Goal: Task Accomplishment & Management: Complete application form

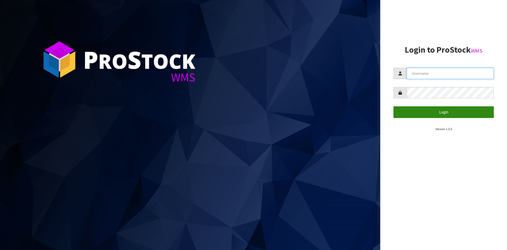
type input "YOURREFORMER"
drag, startPoint x: 435, startPoint y: 115, endPoint x: 500, endPoint y: 132, distance: 67.6
click at [435, 115] on button "Login" at bounding box center [444, 111] width 100 height 11
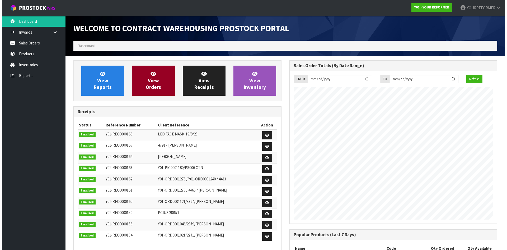
scroll to position [293, 216]
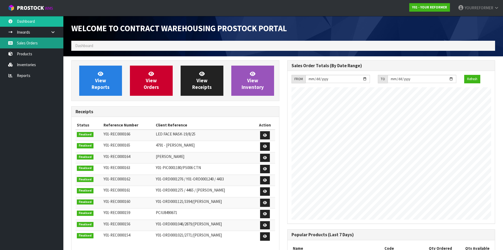
click at [33, 45] on link "Sales Orders" at bounding box center [31, 43] width 63 height 11
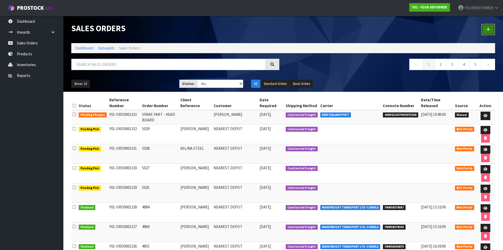
click at [485, 28] on link at bounding box center [489, 29] width 14 height 11
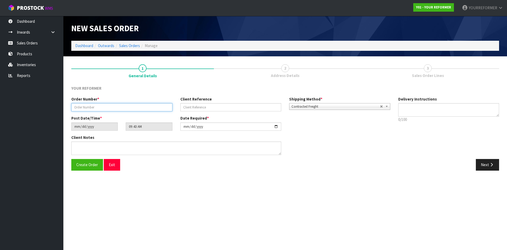
drag, startPoint x: 119, startPoint y: 106, endPoint x: 165, endPoint y: 114, distance: 47.0
click at [118, 106] on input "text" at bounding box center [121, 107] width 101 height 8
paste input "5031"
type input "5031"
click at [196, 109] on input "text" at bounding box center [230, 107] width 101 height 8
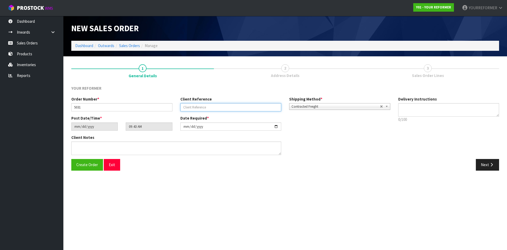
drag, startPoint x: 252, startPoint y: 103, endPoint x: 256, endPoint y: 105, distance: 4.7
click at [252, 103] on input "text" at bounding box center [230, 107] width 101 height 8
paste input "[PERSON_NAME]"
type input "[PERSON_NAME]"
click at [433, 109] on textarea at bounding box center [449, 109] width 101 height 13
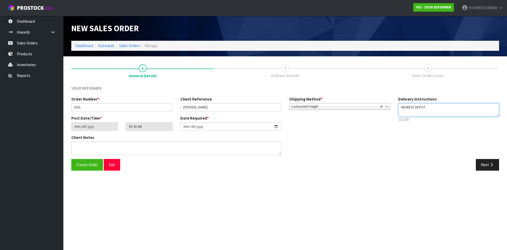
click at [412, 113] on textarea at bounding box center [449, 109] width 101 height 13
paste textarea "[PHONE_NUMBER]"
type textarea "NEAREST DEPOT [PHONE_NUMBER]"
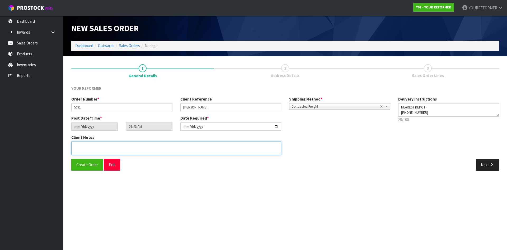
click at [106, 145] on textarea at bounding box center [176, 147] width 210 height 13
paste textarea "[PERSON_NAME] [STREET_ADDRESS] [PHONE_NUMBER]"
type textarea "[PERSON_NAME] [STREET_ADDRESS] [PHONE_NUMBER]"
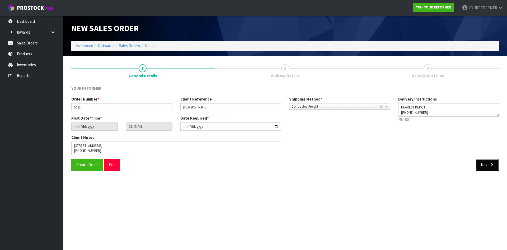
click at [492, 165] on icon "button" at bounding box center [491, 165] width 5 height 4
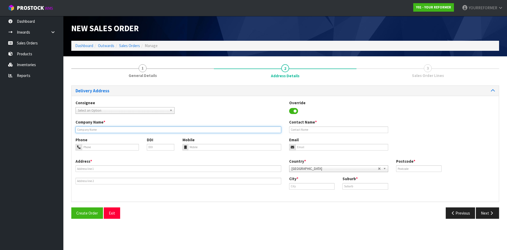
click at [97, 132] on input "text" at bounding box center [179, 129] width 206 height 7
type input "NEAREST DEPOT"
click at [186, 147] on icon at bounding box center [185, 146] width 3 height 3
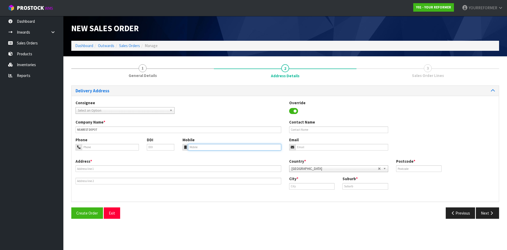
click at [191, 147] on input "tel" at bounding box center [235, 147] width 94 height 7
paste input "[PHONE_NUMBER]"
type input "[PHONE_NUMBER]"
drag, startPoint x: 308, startPoint y: 129, endPoint x: 230, endPoint y: 141, distance: 78.6
click at [307, 129] on input "text" at bounding box center [338, 129] width 99 height 7
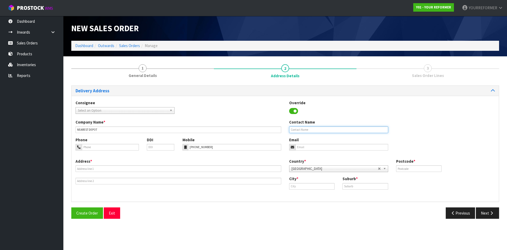
click at [327, 132] on input "text" at bounding box center [338, 129] width 99 height 7
paste input "[PERSON_NAME]"
type input "[PERSON_NAME]"
click at [310, 148] on input "email" at bounding box center [342, 147] width 93 height 7
drag, startPoint x: 336, startPoint y: 147, endPoint x: 348, endPoint y: 148, distance: 12.2
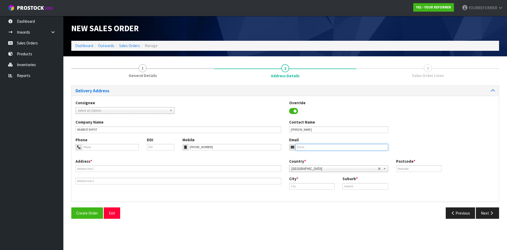
click at [336, 147] on input "email" at bounding box center [342, 147] width 93 height 7
paste input "[EMAIL_ADDRESS][DOMAIN_NAME]"
type input "[EMAIL_ADDRESS][DOMAIN_NAME]"
click at [416, 172] on input "text" at bounding box center [418, 168] width 45 height 7
type input "00"
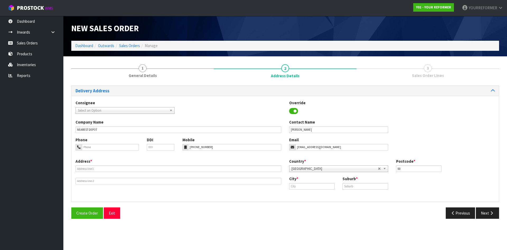
drag, startPoint x: 310, startPoint y: 182, endPoint x: 332, endPoint y: 184, distance: 22.0
click at [310, 182] on div "City *" at bounding box center [311, 182] width 53 height 13
drag, startPoint x: 323, startPoint y: 185, endPoint x: 358, endPoint y: 189, distance: 34.8
click at [324, 185] on input "text" at bounding box center [311, 186] width 45 height 7
paste input "Glenholme"
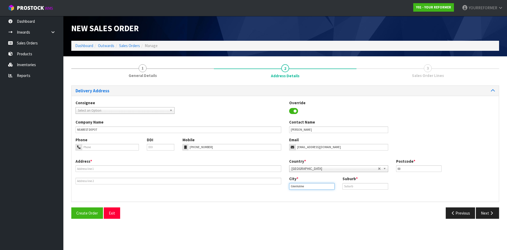
type input "Glenholme"
drag, startPoint x: 358, startPoint y: 188, endPoint x: 351, endPoint y: 189, distance: 7.2
click at [358, 188] on input "text" at bounding box center [365, 186] width 45 height 7
paste input "GLENHOLME"
type input "GLENHOLME"
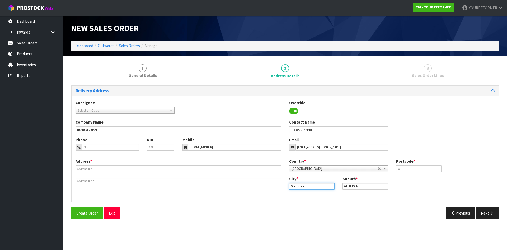
click at [271, 186] on div "Address * Country * [GEOGRAPHIC_DATA] [GEOGRAPHIC_DATA] [GEOGRAPHIC_DATA] [GEOG…" at bounding box center [286, 177] width 428 height 39
paste input "Rotorua"
type input "Rotorua"
click at [306, 198] on link "Rotorua" at bounding box center [311, 195] width 42 height 7
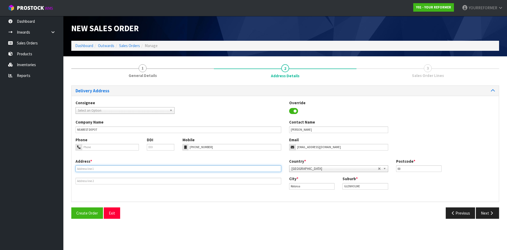
drag, startPoint x: 123, startPoint y: 166, endPoint x: 173, endPoint y: 174, distance: 50.5
click at [123, 167] on input "text" at bounding box center [179, 168] width 206 height 7
paste input "[STREET_ADDRESS]"
type input "[STREET_ADDRESS]"
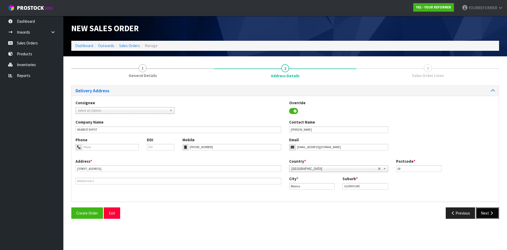
drag, startPoint x: 485, startPoint y: 214, endPoint x: 471, endPoint y: 208, distance: 14.7
click at [485, 214] on button "Next" at bounding box center [487, 212] width 23 height 11
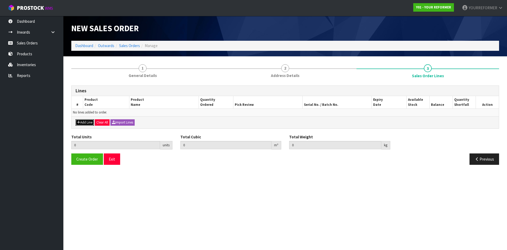
click at [86, 123] on button "Add Line" at bounding box center [85, 122] width 18 height 6
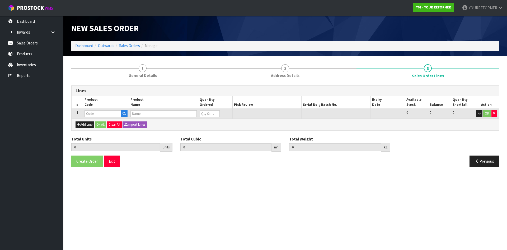
click at [125, 109] on td at bounding box center [106, 114] width 46 height 10
click at [125, 110] on td at bounding box center [106, 114] width 46 height 10
drag, startPoint x: 126, startPoint y: 113, endPoint x: 158, endPoint y: 108, distance: 33.2
click at [126, 113] on icon "button" at bounding box center [124, 113] width 3 height 3
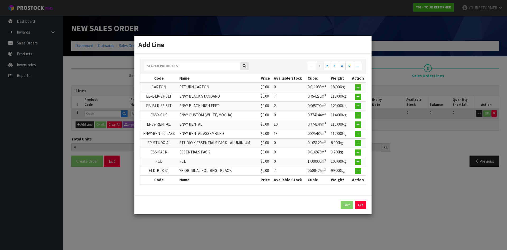
click at [167, 71] on div "← 1 2 3 4 5 →" at bounding box center [253, 66] width 226 height 9
click at [168, 65] on input "text" at bounding box center [192, 66] width 96 height 8
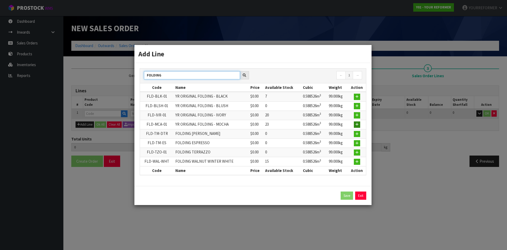
type input "FOLDING"
click at [356, 123] on icon "button" at bounding box center [357, 124] width 3 height 3
type input "0.000000"
type input "0.000"
type input "FLD-MCA-01"
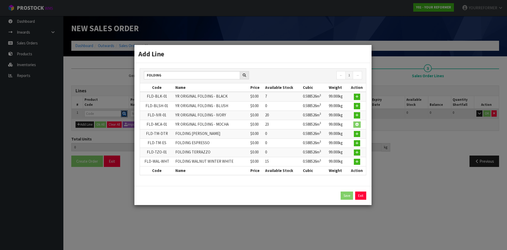
type input "YR ORIGINAL FOLDING - MOCHA"
type input "0"
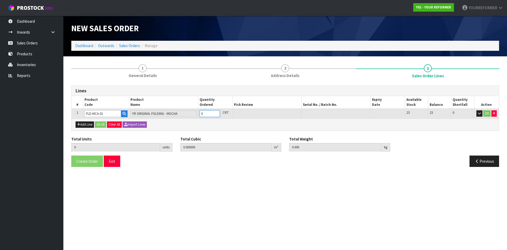
type input "1"
type input "0.588526"
type input "99"
type input "1"
click at [216, 112] on input "1" at bounding box center [210, 113] width 20 height 7
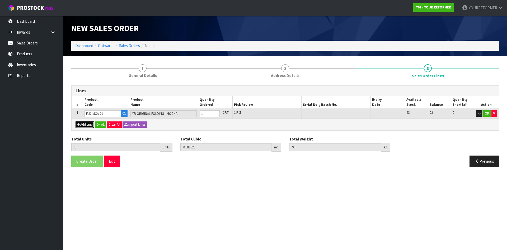
click at [86, 124] on button "Add Line" at bounding box center [85, 124] width 18 height 6
type input "0"
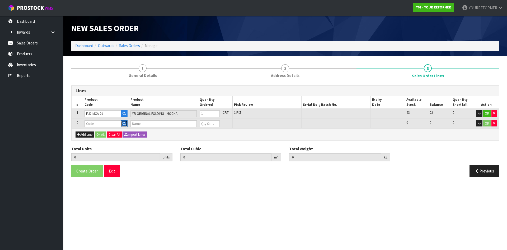
click at [126, 125] on icon "button" at bounding box center [124, 123] width 3 height 3
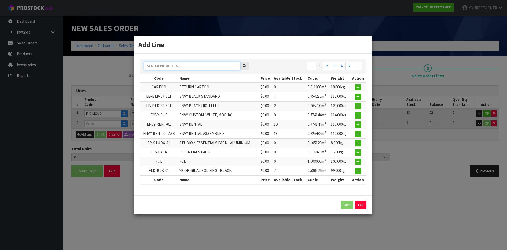
click at [160, 67] on input "text" at bounding box center [192, 66] width 96 height 8
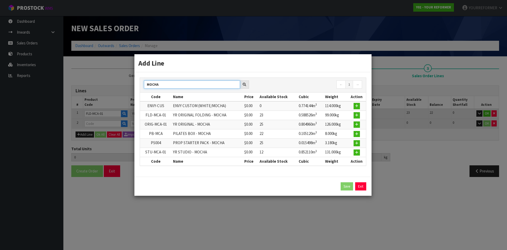
type input "MOCHA"
click at [354, 133] on td at bounding box center [357, 133] width 18 height 9
click at [359, 133] on button "button" at bounding box center [357, 134] width 6 height 6
type input "1"
type input "0.588526"
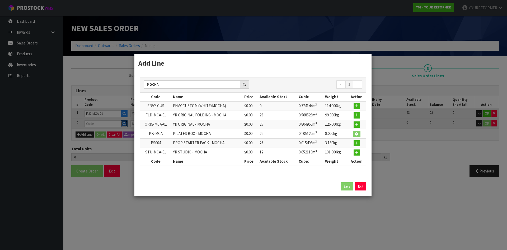
type input "99"
type input "PB-MCA"
type input "PILATES BOX - MOCHA"
type input "0"
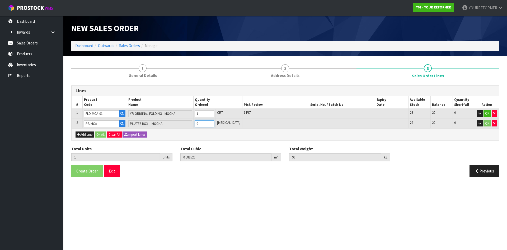
click at [214, 122] on input "0" at bounding box center [204, 123] width 19 height 7
click at [214, 121] on input "0" at bounding box center [204, 123] width 19 height 7
type input "2"
type input "0.693646"
type input "107"
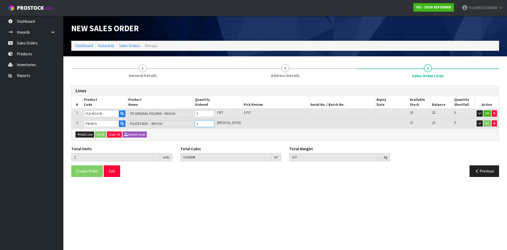
type input "1"
click at [214, 123] on input "1" at bounding box center [204, 123] width 19 height 7
click at [79, 131] on div "Add Line Ok All Clear All Import Lines" at bounding box center [286, 134] width 428 height 12
click at [84, 136] on button "Add Line" at bounding box center [85, 134] width 18 height 6
type input "0"
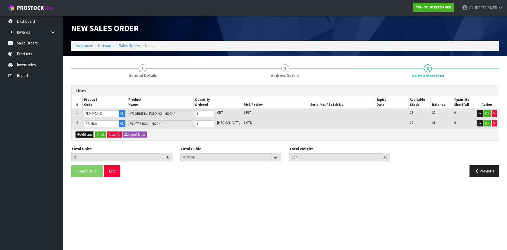
type input "0"
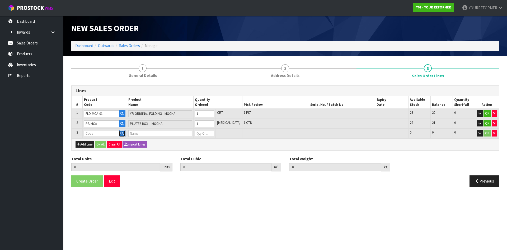
click at [124, 133] on icon "button" at bounding box center [122, 133] width 3 height 3
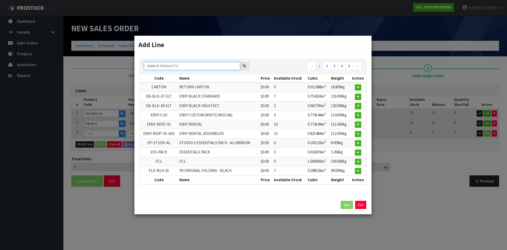
click at [170, 69] on input "text" at bounding box center [192, 66] width 96 height 8
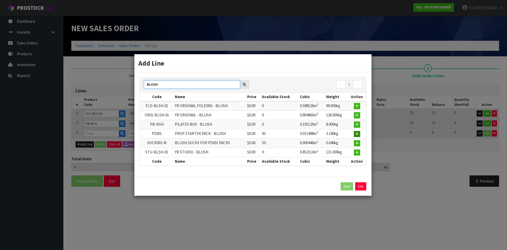
type input "BLUSH"
click at [359, 133] on button "button" at bounding box center [357, 134] width 6 height 6
type input "2"
type input "0.693646"
type input "107"
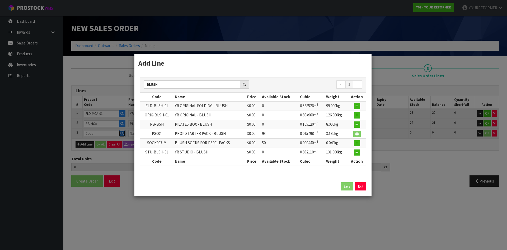
type input "PS001"
type input "PROP STARTER PACK - BLUSH"
type input "0"
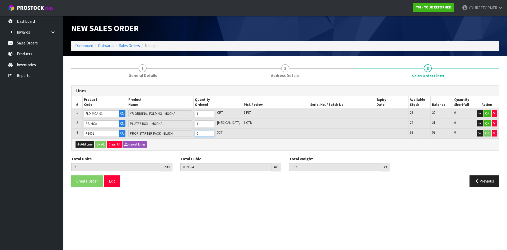
click at [214, 133] on input "0" at bounding box center [204, 133] width 19 height 7
type input "3"
type input "0.709144"
type input "110.18"
type input "1"
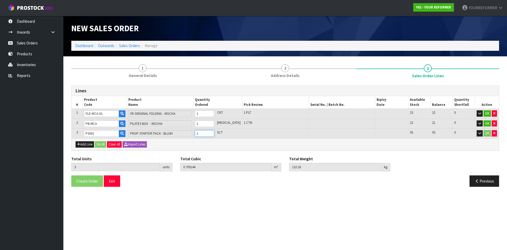
click at [214, 131] on input "1" at bounding box center [204, 133] width 19 height 7
click at [98, 144] on button "Ok All" at bounding box center [100, 144] width 11 height 6
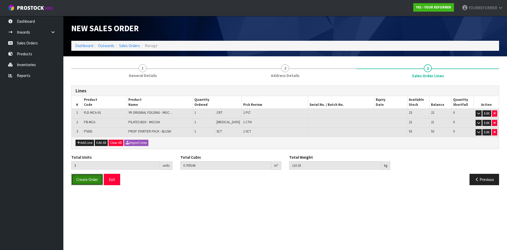
drag, startPoint x: 89, startPoint y: 179, endPoint x: 15, endPoint y: 180, distance: 74.5
click at [89, 179] on span "Create Order" at bounding box center [87, 179] width 22 height 5
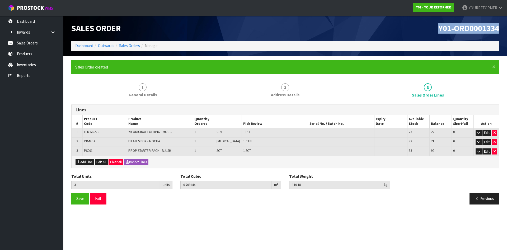
drag, startPoint x: 469, startPoint y: 28, endPoint x: 365, endPoint y: 39, distance: 103.9
click at [415, 29] on div "Y01-ORD0001334" at bounding box center [394, 28] width 218 height 25
copy span "Y01-ORD0001334"
click at [41, 43] on link "Sales Orders" at bounding box center [31, 43] width 63 height 11
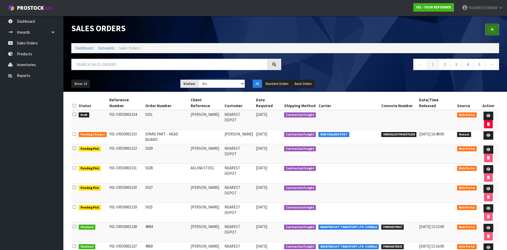
click at [489, 30] on link at bounding box center [493, 29] width 14 height 11
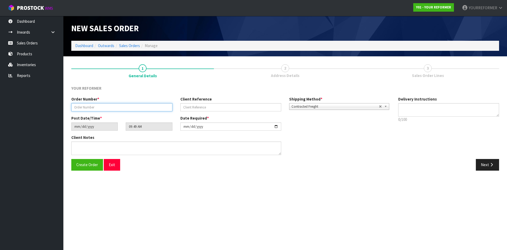
drag, startPoint x: 111, startPoint y: 103, endPoint x: 142, endPoint y: 108, distance: 32.0
click at [110, 103] on input "text" at bounding box center [121, 107] width 101 height 8
paste input "5046"
type input "5046"
click at [211, 106] on input "text" at bounding box center [230, 107] width 101 height 8
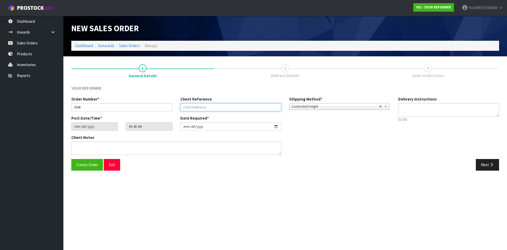
click at [228, 103] on input "text" at bounding box center [230, 107] width 101 height 8
paste input "[PERSON_NAME]"
type input "[PERSON_NAME]"
click at [441, 109] on textarea at bounding box center [449, 109] width 101 height 13
click at [419, 114] on textarea at bounding box center [449, 109] width 101 height 13
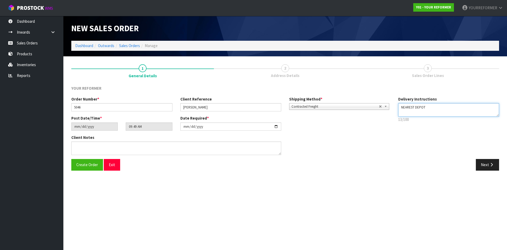
paste textarea "[PHONE_NUMBER]"
type textarea "NEAREST DEPOT [PHONE_NUMBER]"
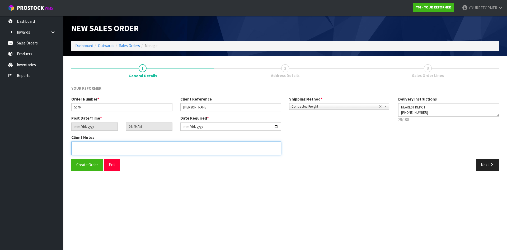
click at [122, 149] on textarea at bounding box center [176, 147] width 210 height 13
paste textarea "[PERSON_NAME] [STREET_ADDRESS][PERSON_NAME] [PHONE_NUMBER]"
type textarea "[PERSON_NAME] [STREET_ADDRESS][PERSON_NAME] [PHONE_NUMBER]"
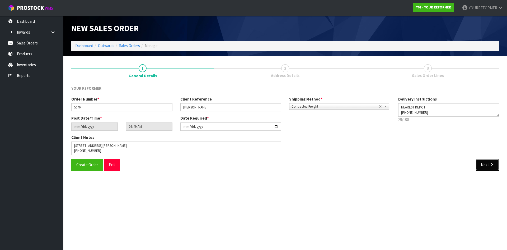
click at [489, 168] on button "Next" at bounding box center [487, 164] width 23 height 11
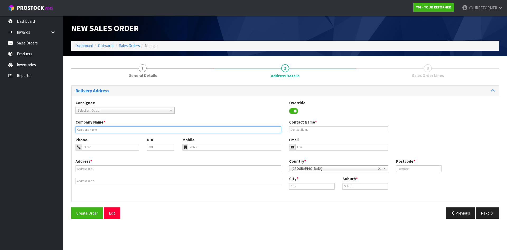
click at [103, 128] on input "text" at bounding box center [179, 129] width 206 height 7
type input "NEAREST DEPOT"
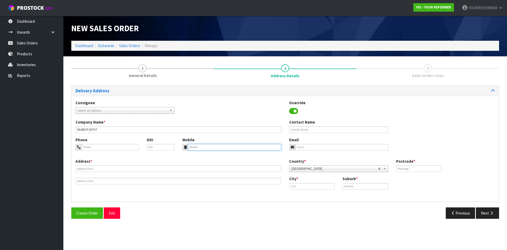
click at [214, 146] on input "tel" at bounding box center [235, 147] width 94 height 7
click at [202, 147] on input "tel" at bounding box center [235, 147] width 94 height 7
paste input "[PHONE_NUMBER]"
type input "[PHONE_NUMBER]"
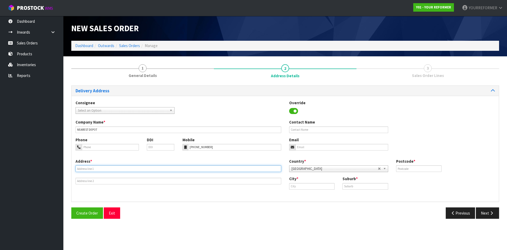
click at [104, 166] on input "text" at bounding box center [179, 168] width 206 height 7
drag, startPoint x: 90, startPoint y: 168, endPoint x: 100, endPoint y: 173, distance: 10.6
click at [90, 168] on input "text" at bounding box center [179, 168] width 206 height 7
paste input "14 [PERSON_NAME] LEAMINGTON WKO [GEOGRAPHIC_DATA] 3432"
click at [130, 169] on input "14 [PERSON_NAME] LEAMINGTON WKO [GEOGRAPHIC_DATA] 3432" at bounding box center [179, 168] width 206 height 7
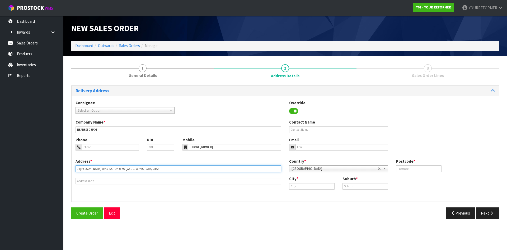
drag, startPoint x: 130, startPoint y: 169, endPoint x: 159, endPoint y: 175, distance: 29.5
click at [130, 169] on input "14 [PERSON_NAME] LEAMINGTON WKO [GEOGRAPHIC_DATA] 3432" at bounding box center [179, 168] width 206 height 7
type input "14 [PERSON_NAME] LEAMINGTON WKO [GEOGRAPHIC_DATA] 3432"
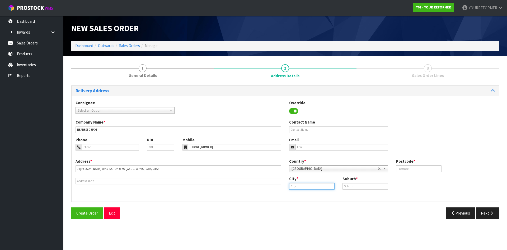
click at [328, 187] on input "text" at bounding box center [311, 186] width 45 height 7
paste input "[GEOGRAPHIC_DATA]"
type input "[GEOGRAPHIC_DATA]"
click at [354, 189] on input "text" at bounding box center [365, 186] width 45 height 7
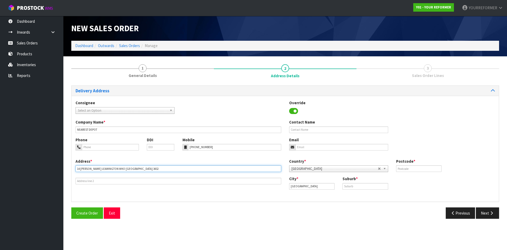
click at [119, 169] on input "14 [PERSON_NAME] LEAMINGTON WKO [GEOGRAPHIC_DATA] 3432" at bounding box center [179, 168] width 206 height 7
drag, startPoint x: 119, startPoint y: 169, endPoint x: 165, endPoint y: 179, distance: 46.7
click at [119, 169] on input "14 [PERSON_NAME] LEAMINGTON WKO [GEOGRAPHIC_DATA] 3432" at bounding box center [179, 168] width 206 height 7
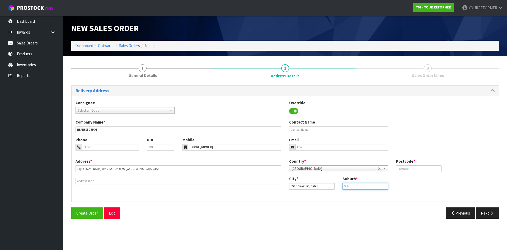
drag, startPoint x: 352, startPoint y: 187, endPoint x: 362, endPoint y: 187, distance: 9.2
click at [352, 187] on input "text" at bounding box center [365, 186] width 45 height 7
paste input "WKO"
type input "WKO"
click at [403, 168] on input "text" at bounding box center [418, 168] width 45 height 7
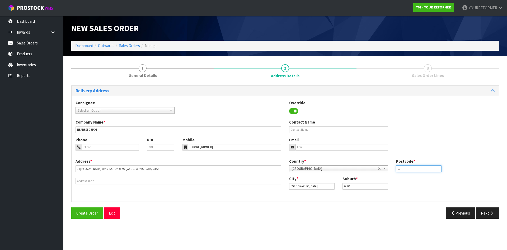
type input "00"
drag, startPoint x: 315, startPoint y: 131, endPoint x: 310, endPoint y: 140, distance: 11.0
click at [315, 131] on input "text" at bounding box center [338, 129] width 99 height 7
paste input "[PERSON_NAME]"
type input "[PERSON_NAME]"
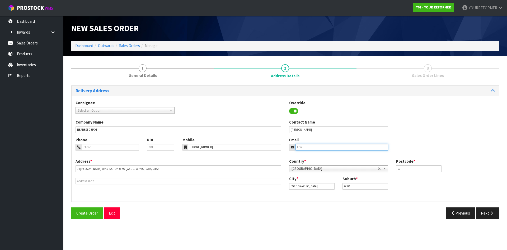
click at [306, 145] on input "email" at bounding box center [342, 147] width 93 height 7
click at [370, 150] on div "Phone DDI Mobile [PHONE_NUMBER] Email" at bounding box center [286, 147] width 428 height 21
click at [374, 147] on input "email" at bounding box center [342, 147] width 93 height 7
paste input "[PERSON_NAME][EMAIL_ADDRESS][DOMAIN_NAME]"
type input "[PERSON_NAME][EMAIL_ADDRESS][DOMAIN_NAME]"
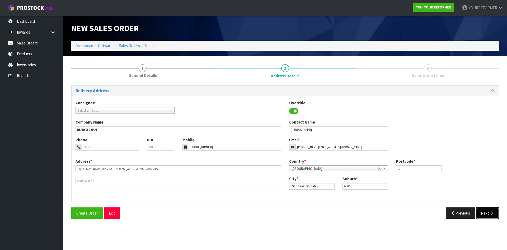
click at [491, 212] on icon "button" at bounding box center [491, 213] width 5 height 4
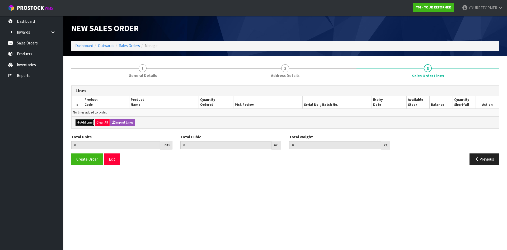
click at [81, 125] on button "Add Line" at bounding box center [85, 122] width 18 height 6
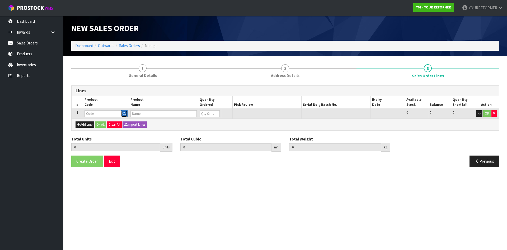
click at [127, 113] on button "button" at bounding box center [124, 113] width 7 height 7
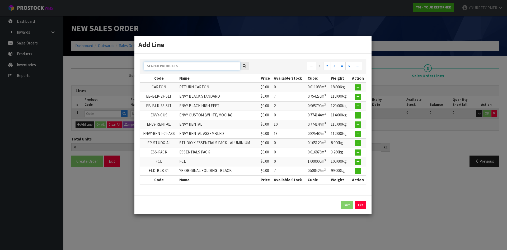
click at [177, 64] on input "text" at bounding box center [192, 66] width 96 height 8
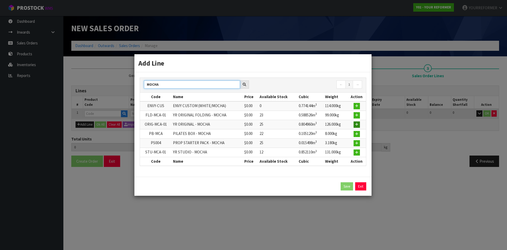
type input "MOCHA"
click at [359, 125] on button "button" at bounding box center [357, 124] width 6 height 6
type input "0.000000"
type input "0.000"
type input "ORIG-MCA-01"
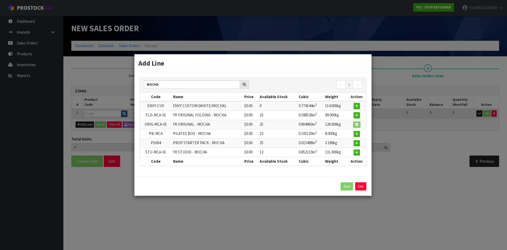
type input "YR ORIGINAL - MOCHA"
type input "0"
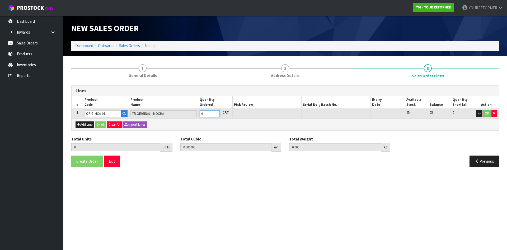
click at [216, 114] on input "0" at bounding box center [210, 113] width 20 height 7
type input "1"
type input "0.80496"
type input "126"
type input "1"
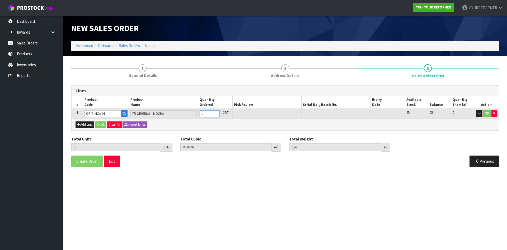
click at [216, 113] on input "1" at bounding box center [210, 113] width 20 height 7
drag, startPoint x: 82, startPoint y: 121, endPoint x: 112, endPoint y: 126, distance: 29.7
click at [82, 121] on div "Add Line Ok All Clear All Import Lines" at bounding box center [286, 124] width 428 height 12
click at [82, 128] on div "Add Line Ok All Clear All Import Lines" at bounding box center [286, 124] width 428 height 12
click at [91, 127] on button "Add Line" at bounding box center [85, 124] width 18 height 6
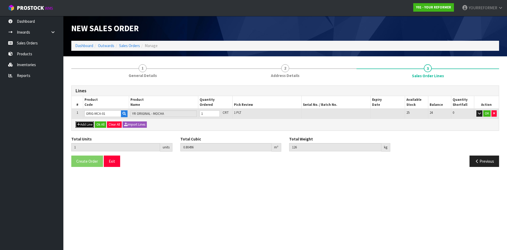
type input "0"
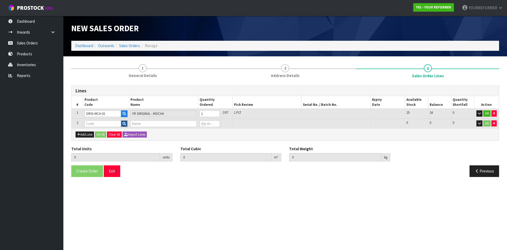
click at [124, 124] on icon "button" at bounding box center [124, 123] width 3 height 3
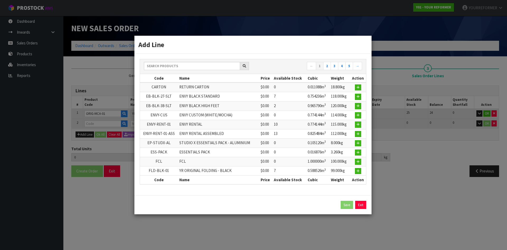
click at [165, 61] on div "← 1 2 3 4 5 →" at bounding box center [253, 66] width 226 height 15
click at [164, 63] on input "text" at bounding box center [192, 66] width 96 height 8
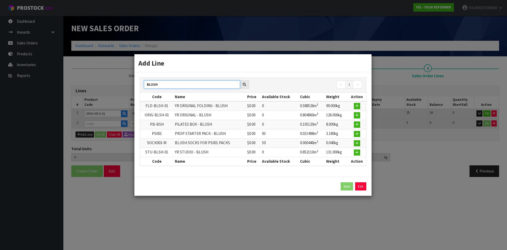
type input "BLUSH"
click at [360, 135] on button "button" at bounding box center [357, 134] width 6 height 6
type input "1"
type input "0.80496"
type input "126"
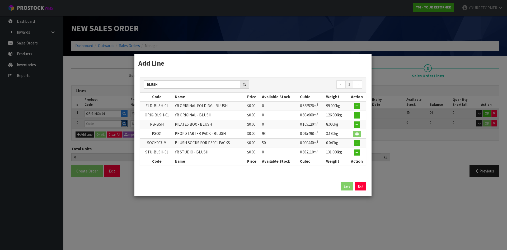
type input "PS001"
type input "PROP STARTER PACK - BLUSH"
type input "0"
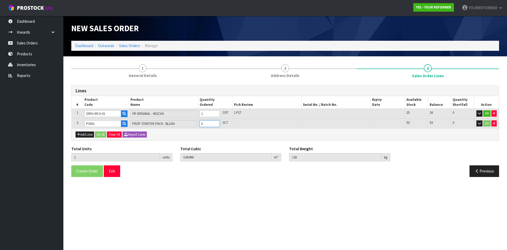
type input "2"
type input "0.820458"
type input "129.18"
type input "1"
click at [216, 123] on input "1" at bounding box center [210, 123] width 20 height 7
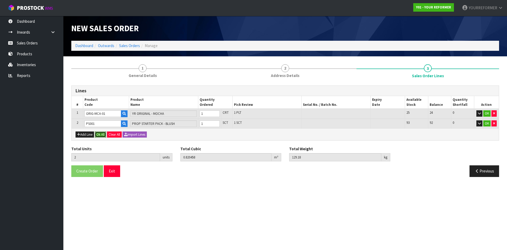
click at [99, 136] on button "Ok All" at bounding box center [100, 134] width 11 height 6
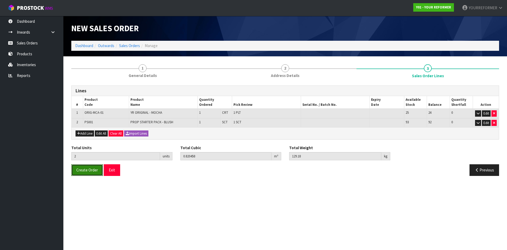
click at [92, 173] on button "Create Order" at bounding box center [87, 169] width 32 height 11
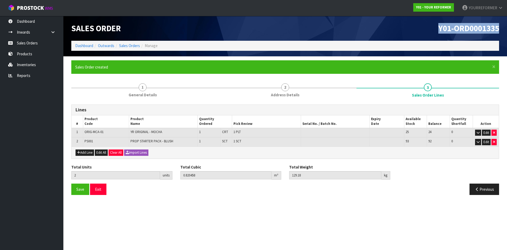
drag, startPoint x: 499, startPoint y: 28, endPoint x: 388, endPoint y: 30, distance: 110.2
click at [390, 29] on h1 "Y01-ORD0001335" at bounding box center [394, 28] width 210 height 9
click at [31, 43] on link "Sales Orders" at bounding box center [31, 43] width 63 height 11
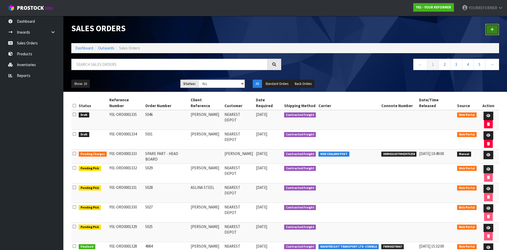
click at [499, 27] on link at bounding box center [493, 29] width 14 height 11
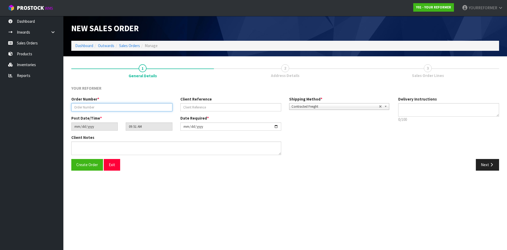
drag, startPoint x: 113, startPoint y: 106, endPoint x: 131, endPoint y: 106, distance: 18.2
click at [113, 106] on input "text" at bounding box center [121, 107] width 101 height 8
paste input "5047"
type input "5047"
click at [221, 105] on input "text" at bounding box center [230, 107] width 101 height 8
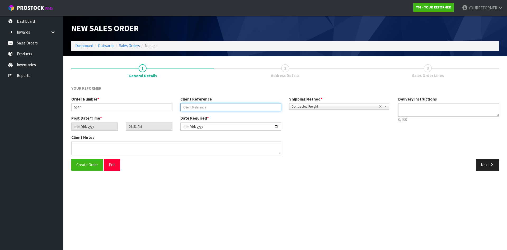
drag, startPoint x: 221, startPoint y: 106, endPoint x: 339, endPoint y: 116, distance: 118.0
click at [221, 106] on input "text" at bounding box center [230, 107] width 101 height 8
paste input "[PERSON_NAME]"
type input "[PERSON_NAME]"
click at [440, 109] on textarea at bounding box center [449, 109] width 101 height 13
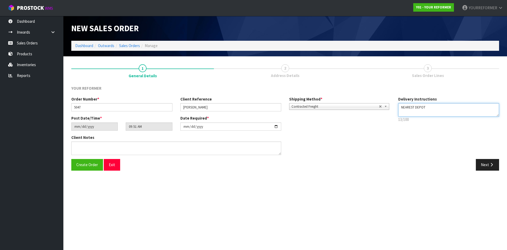
click at [433, 112] on textarea at bounding box center [449, 109] width 101 height 13
paste textarea "[PHONE_NUMBER]"
type textarea "NEAREST DEPOT [PHONE_NUMBER]"
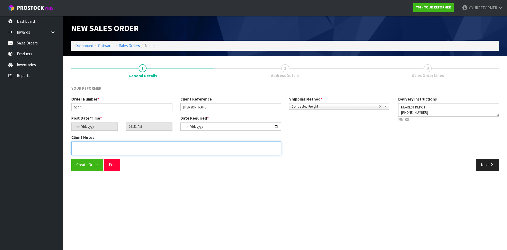
click at [124, 149] on textarea at bounding box center [176, 147] width 210 height 13
paste textarea "[PERSON_NAME] TASMAN HONDA [STREET_ADDRESS][PERSON_NAME] [PHONE_NUMBER]"
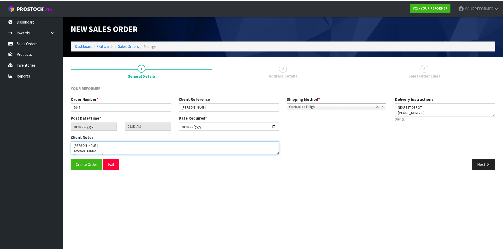
scroll to position [29, 0]
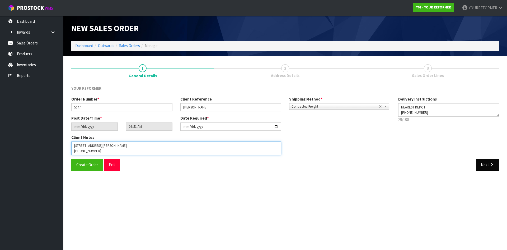
type textarea "[PERSON_NAME] TASMAN HONDA [STREET_ADDRESS][PERSON_NAME] [PHONE_NUMBER]"
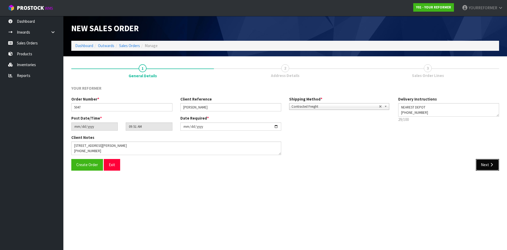
click at [492, 165] on icon "button" at bounding box center [491, 165] width 5 height 4
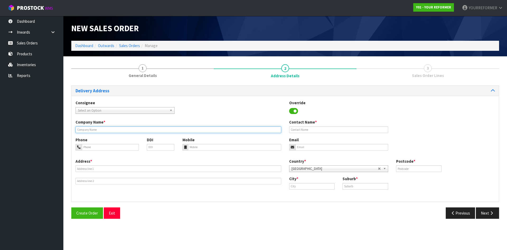
click at [109, 128] on input "text" at bounding box center [179, 129] width 206 height 7
type input "NEAREST DEPOT"
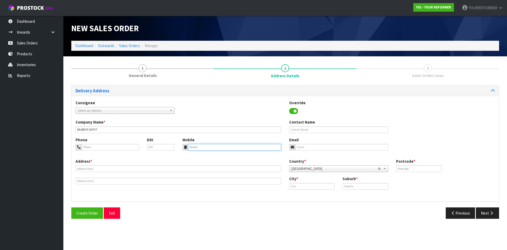
click at [200, 149] on input "tel" at bounding box center [235, 147] width 94 height 7
click at [209, 146] on input "tel" at bounding box center [235, 147] width 94 height 7
paste input "[PHONE_NUMBER]"
type input "[PHONE_NUMBER]"
click at [115, 172] on div "Address *" at bounding box center [179, 171] width 214 height 26
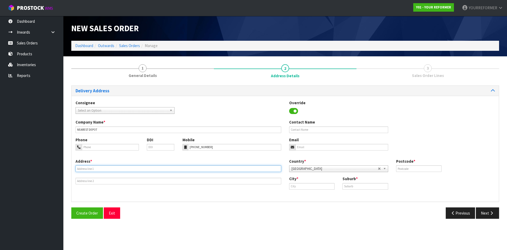
click at [109, 166] on input "text" at bounding box center [179, 168] width 206 height 7
paste input "TASMAN HONDA [STREET_ADDRESS][PERSON_NAME]"
click at [136, 168] on input "TASMAN HONDA [STREET_ADDRESS][PERSON_NAME]" at bounding box center [179, 168] width 206 height 7
type input "TASMAN HONDA [STREET_ADDRESS][PERSON_NAME]"
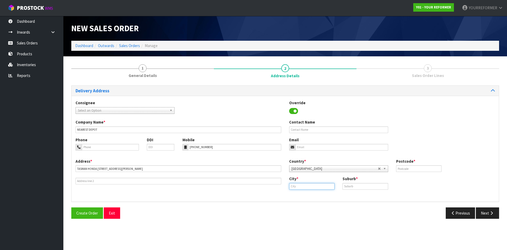
click at [313, 186] on input "text" at bounding box center [311, 186] width 45 height 7
paste input "[PERSON_NAME]"
drag, startPoint x: 318, startPoint y: 194, endPoint x: 356, endPoint y: 191, distance: 37.5
click at [319, 194] on link "[PERSON_NAME]" at bounding box center [311, 195] width 42 height 7
type input "[PERSON_NAME]"
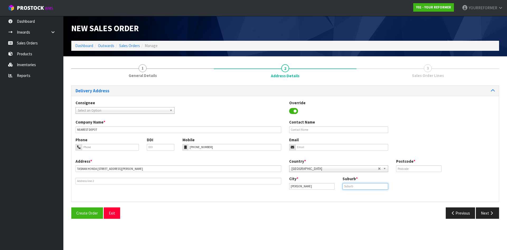
drag, startPoint x: 359, startPoint y: 188, endPoint x: 31, endPoint y: 185, distance: 328.2
click at [358, 188] on input "text" at bounding box center [365, 186] width 45 height 7
drag, startPoint x: 365, startPoint y: 188, endPoint x: 373, endPoint y: 187, distance: 8.0
click at [365, 188] on input "text" at bounding box center [365, 186] width 45 height 7
paste input "STOKE"
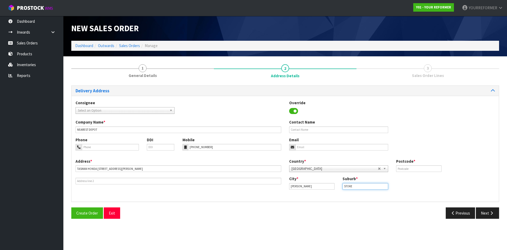
type input "STOKE"
drag, startPoint x: 404, startPoint y: 170, endPoint x: 372, endPoint y: 170, distance: 31.4
click at [404, 170] on input "text" at bounding box center [418, 168] width 45 height 7
type input "00"
click at [330, 130] on input "text" at bounding box center [338, 129] width 99 height 7
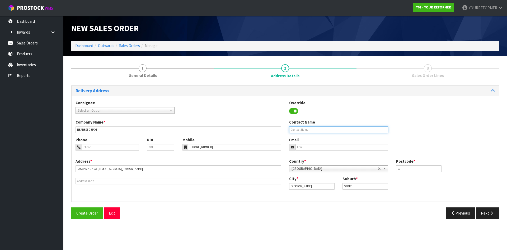
paste input "[PERSON_NAME]"
type input "[PERSON_NAME]"
drag, startPoint x: 305, startPoint y: 148, endPoint x: 62, endPoint y: 168, distance: 243.4
click at [304, 148] on input "email" at bounding box center [342, 147] width 93 height 7
click at [321, 150] on div "Phone DDI Mobile [PHONE_NUMBER] Email" at bounding box center [286, 147] width 428 height 21
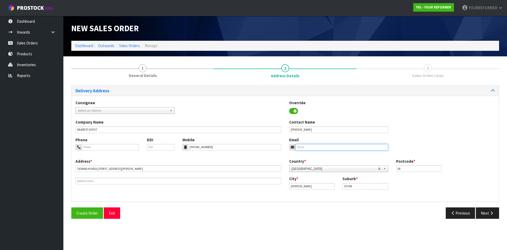
drag, startPoint x: 345, startPoint y: 149, endPoint x: 367, endPoint y: 150, distance: 22.0
click at [345, 148] on input "email" at bounding box center [342, 147] width 93 height 7
paste input "[EMAIL_ADDRESS][DOMAIN_NAME]"
type input "[EMAIL_ADDRESS][DOMAIN_NAME]"
click at [490, 215] on button "Next" at bounding box center [487, 212] width 23 height 11
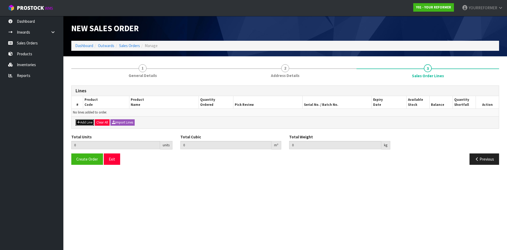
click at [79, 125] on button "Add Line" at bounding box center [85, 122] width 18 height 6
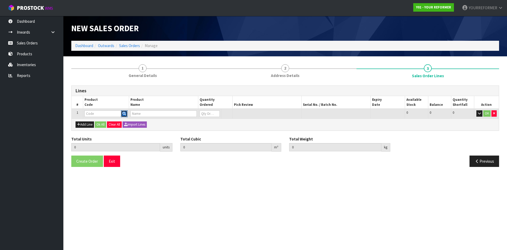
click at [124, 114] on icon "button" at bounding box center [124, 113] width 3 height 3
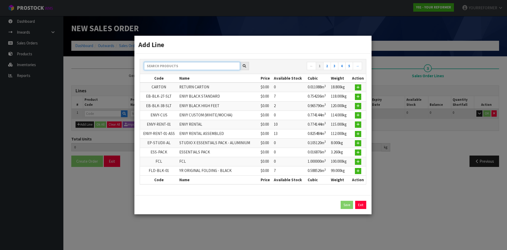
click at [155, 62] on input "text" at bounding box center [192, 66] width 96 height 8
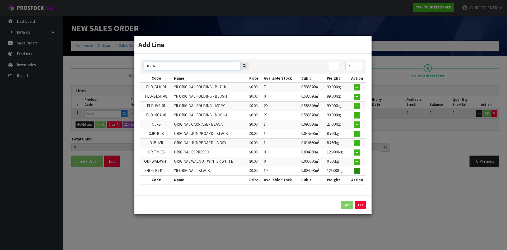
type input "ORIG"
click at [357, 171] on icon "button" at bounding box center [357, 170] width 3 height 3
type input "0.000000"
type input "0.000"
type input "ORIG-BLK-01"
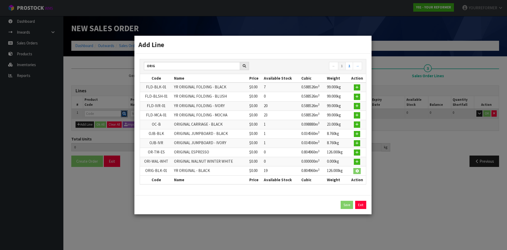
type input "YR ORIGINAL - BLACK"
type input "0"
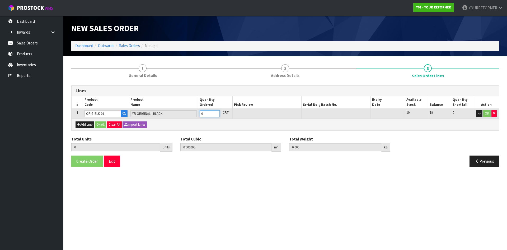
type input "1"
type input "0.80496"
type input "126"
type input "1"
click at [215, 113] on input "1" at bounding box center [210, 113] width 20 height 7
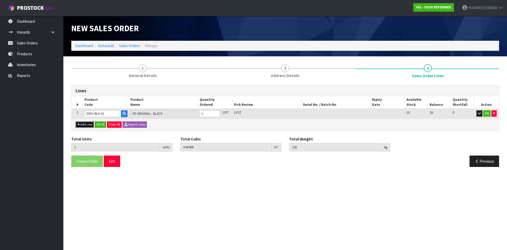
click at [78, 122] on button "Add Line" at bounding box center [85, 124] width 18 height 6
type input "0"
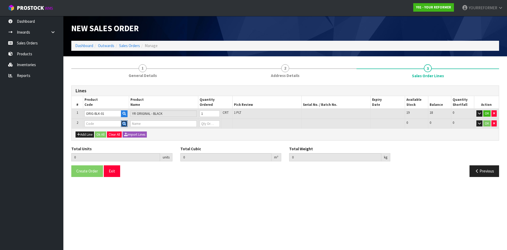
click at [124, 123] on icon "button" at bounding box center [124, 123] width 3 height 3
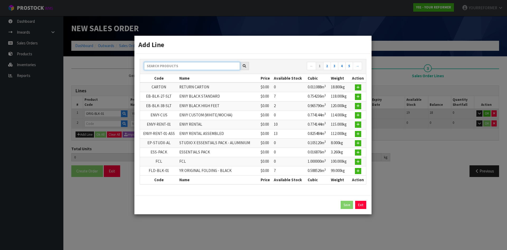
click at [176, 65] on input "text" at bounding box center [192, 66] width 96 height 8
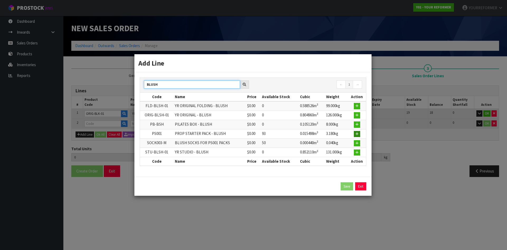
type input "BLUSH"
drag, startPoint x: 358, startPoint y: 135, endPoint x: 290, endPoint y: 139, distance: 67.5
click at [358, 135] on icon "button" at bounding box center [357, 133] width 3 height 3
type input "1"
type input "0.80496"
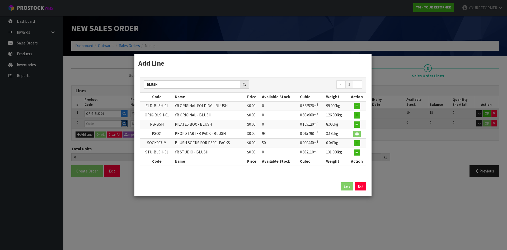
type input "126"
type input "PS001"
type input "PROP STARTER PACK - BLUSH"
type input "0"
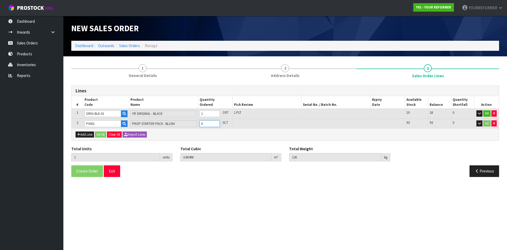
type input "2"
type input "0.820458"
type input "129.18"
type input "1"
click at [217, 122] on input "1" at bounding box center [210, 123] width 20 height 7
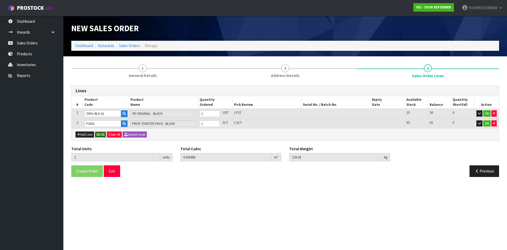
click at [101, 135] on button "Ok All" at bounding box center [100, 134] width 11 height 6
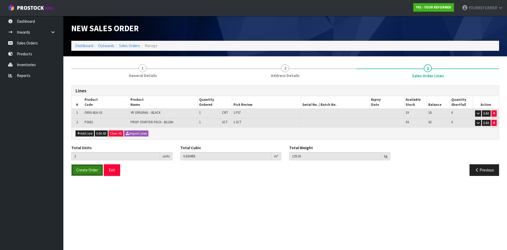
click at [89, 175] on button "Create Order" at bounding box center [87, 169] width 32 height 11
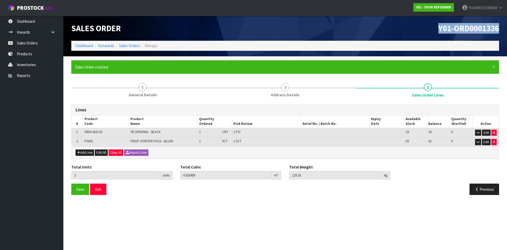
drag, startPoint x: 479, startPoint y: 31, endPoint x: 377, endPoint y: 33, distance: 102.0
click at [381, 32] on div "Y01-ORD0001336" at bounding box center [394, 28] width 218 height 25
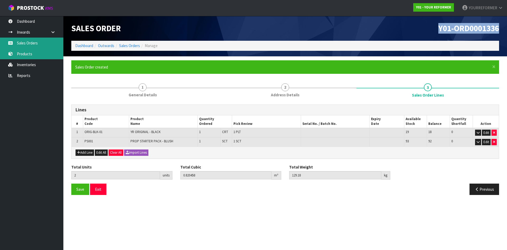
drag, startPoint x: 34, startPoint y: 44, endPoint x: 58, endPoint y: 59, distance: 28.4
click at [34, 44] on link "Sales Orders" at bounding box center [31, 43] width 63 height 11
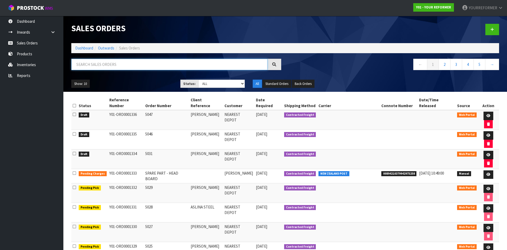
click at [98, 67] on input "text" at bounding box center [169, 64] width 196 height 11
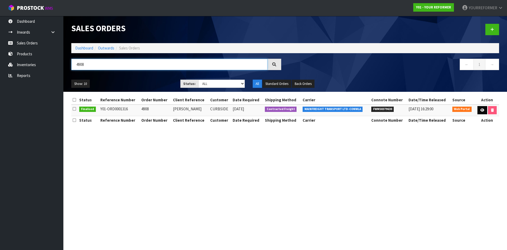
type input "4908"
click at [481, 110] on icon at bounding box center [483, 109] width 4 height 3
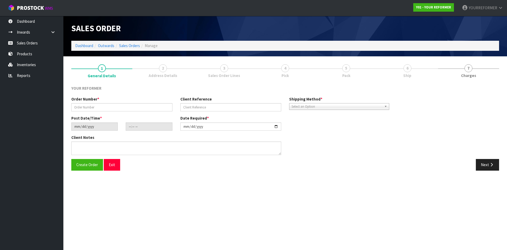
type input "4908"
type input "[PERSON_NAME]"
type input "[DATE]"
type input "13:22:00.000"
type input "[DATE]"
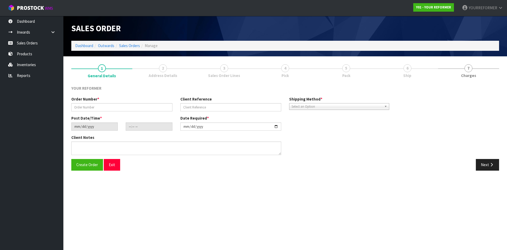
type textarea "[STREET_ADDRESS] [PHONE_NUMBER]"
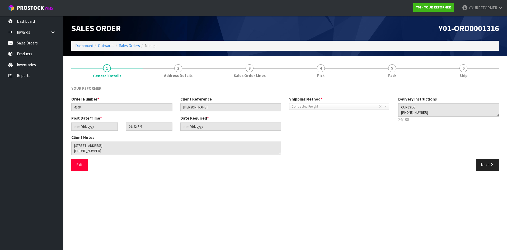
drag, startPoint x: 475, startPoint y: 74, endPoint x: 480, endPoint y: 98, distance: 24.6
click at [475, 74] on link "6 Ship" at bounding box center [463, 70] width 71 height 21
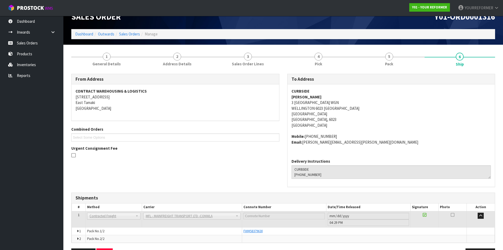
scroll to position [30, 0]
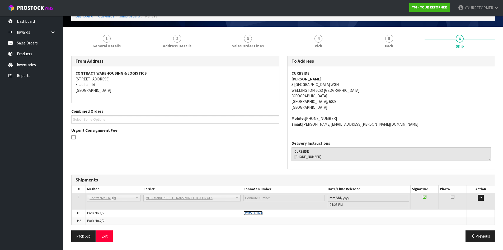
click at [256, 213] on span "FWM58379630" at bounding box center [253, 213] width 19 height 4
click at [405, 41] on link "5 Pack" at bounding box center [389, 41] width 71 height 21
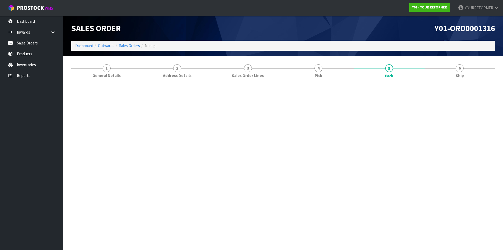
scroll to position [0, 0]
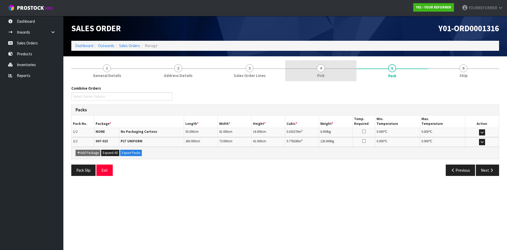
click at [325, 72] on link "4 Pick" at bounding box center [320, 70] width 71 height 21
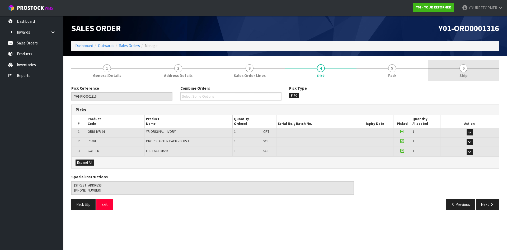
click at [440, 68] on link "6 Ship" at bounding box center [463, 70] width 71 height 21
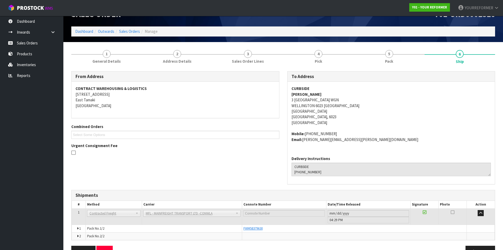
scroll to position [26, 0]
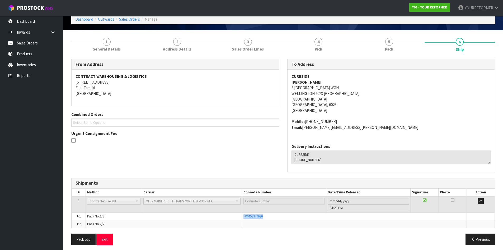
drag, startPoint x: 268, startPoint y: 218, endPoint x: 59, endPoint y: 221, distance: 209.6
click at [239, 219] on tr "1 Pack No. 1/2 FWM58379630 Glass Charge 0.031570 m 3 6.000 kg" at bounding box center [283, 216] width 423 height 8
copy tr "FWM58379630"
drag, startPoint x: 127, startPoint y: 49, endPoint x: 117, endPoint y: 53, distance: 10.8
click at [126, 49] on link "1 General Details" at bounding box center [106, 44] width 71 height 21
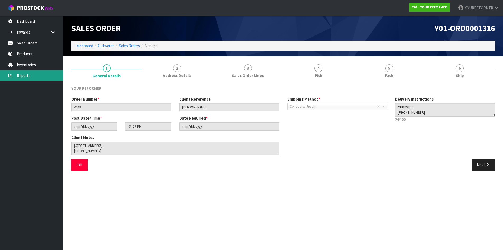
scroll to position [0, 0]
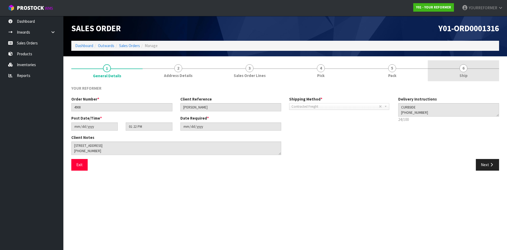
click at [454, 70] on link "6 Ship" at bounding box center [463, 70] width 71 height 21
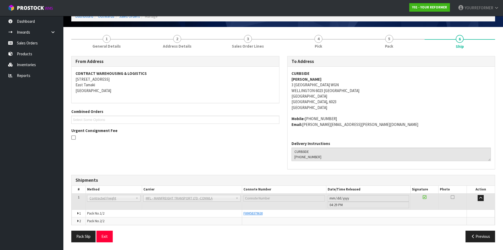
scroll to position [30, 0]
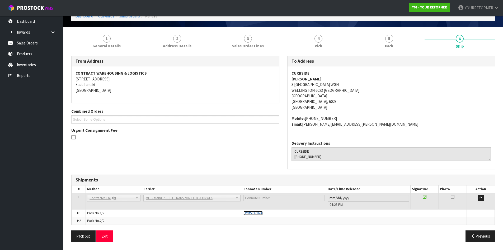
click at [256, 214] on span "FWM58379630" at bounding box center [253, 213] width 19 height 4
click at [44, 38] on link "Sales Orders" at bounding box center [31, 43] width 63 height 11
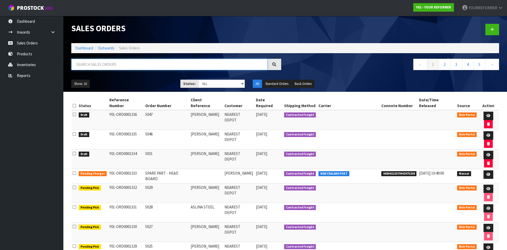
click at [98, 63] on input "text" at bounding box center [169, 64] width 196 height 11
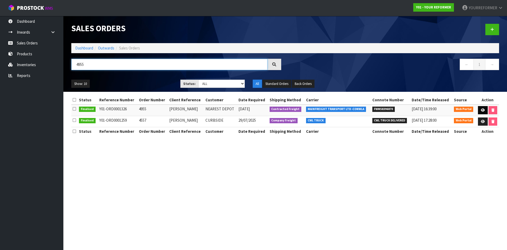
type input "4955"
click at [480, 112] on link at bounding box center [483, 110] width 10 height 8
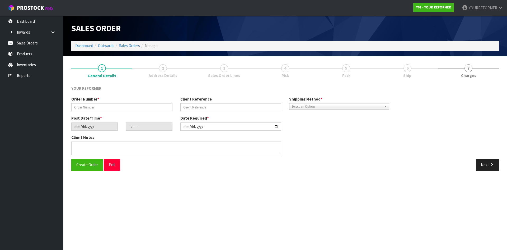
type input "4955"
type input "[PERSON_NAME]"
type input "[DATE]"
type input "13:15:00.000"
type input "[DATE]"
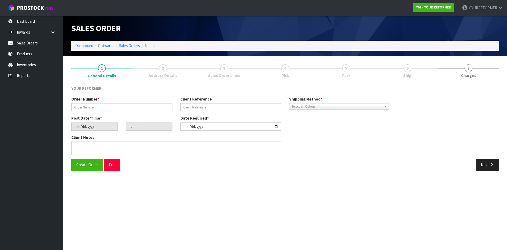
type textarea "[STREET_ADDRESS] [PHONE_NUMBER]"
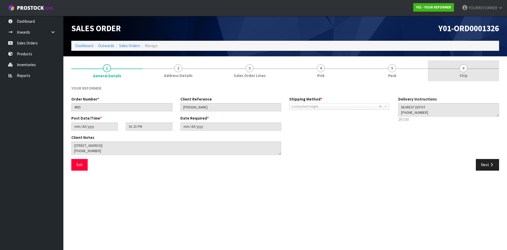
click at [473, 67] on link "6 Ship" at bounding box center [463, 70] width 71 height 21
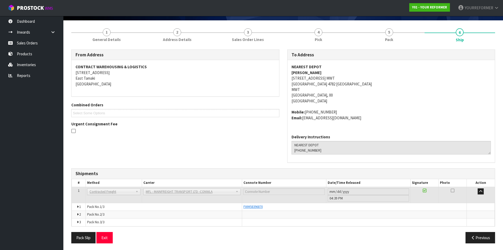
scroll to position [37, 0]
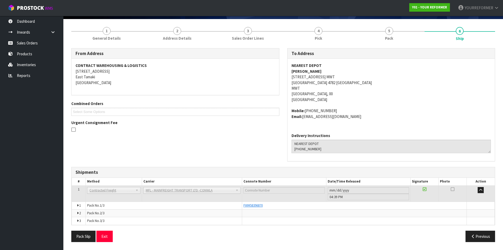
click at [251, 202] on td "FWM58396870" at bounding box center [354, 205] width 225 height 8
click at [255, 205] on span "FWM58396870" at bounding box center [253, 205] width 19 height 4
click at [35, 41] on link "Sales Orders" at bounding box center [31, 43] width 63 height 11
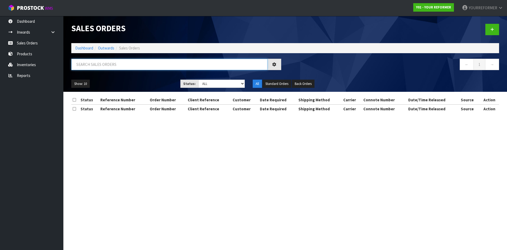
click at [112, 65] on input "text" at bounding box center [169, 64] width 196 height 11
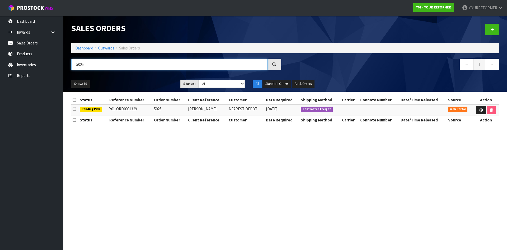
click at [92, 66] on input "5025" at bounding box center [169, 64] width 196 height 11
click at [92, 66] on input "5028" at bounding box center [169, 64] width 196 height 11
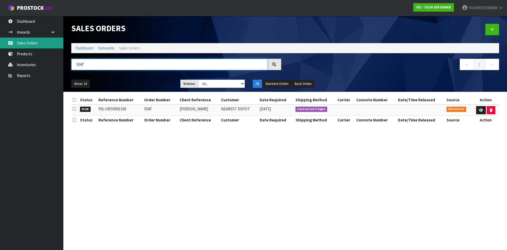
type input "5047"
click at [44, 40] on link "Sales Orders" at bounding box center [31, 43] width 63 height 11
